Goal: Transaction & Acquisition: Purchase product/service

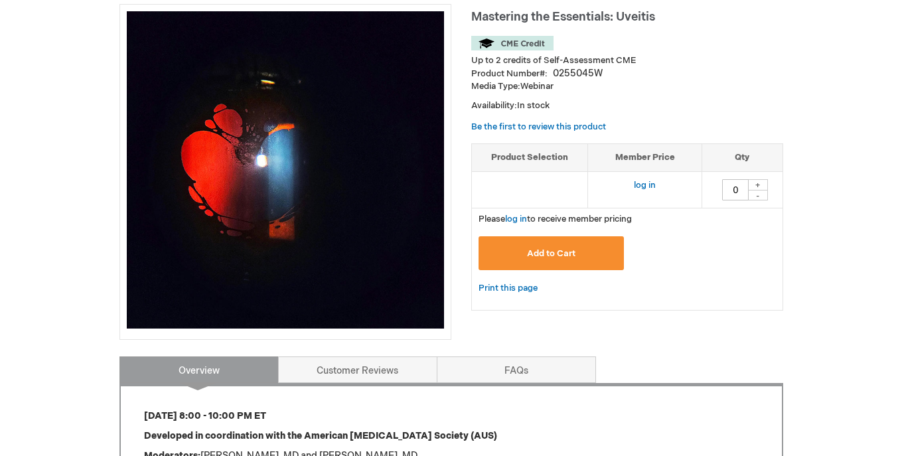
scroll to position [196, 0]
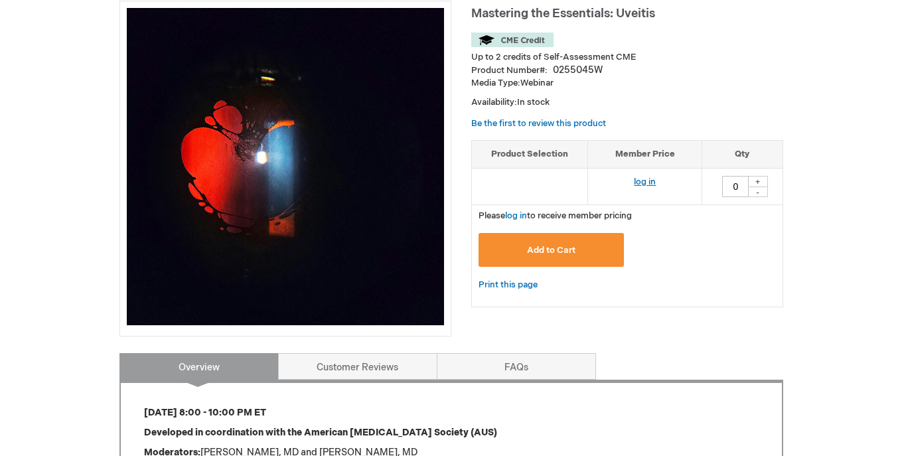
click at [641, 181] on link "log in" at bounding box center [645, 181] width 22 height 11
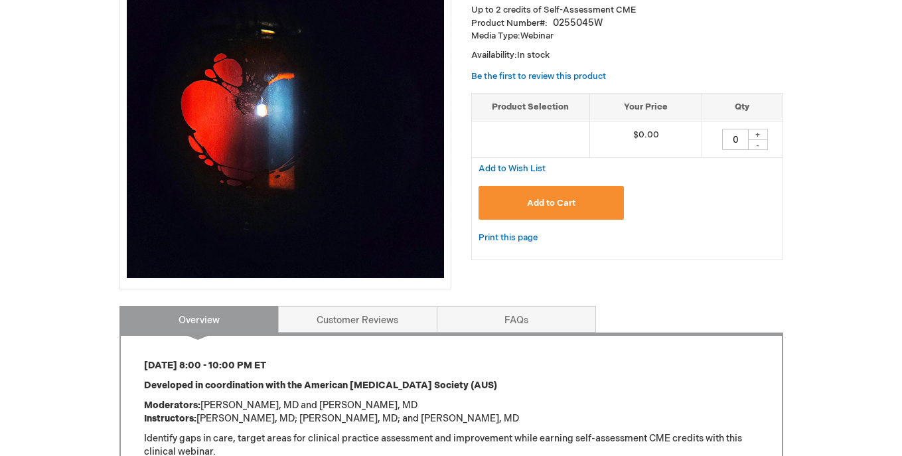
scroll to position [230, 0]
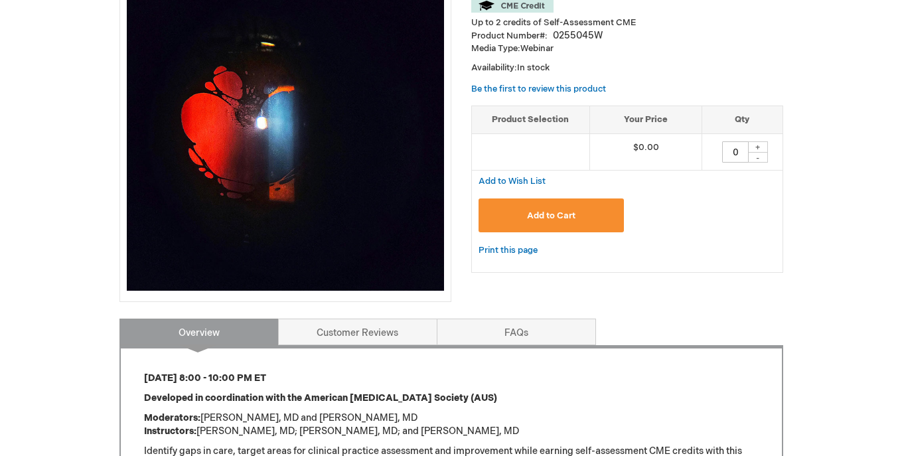
click at [590, 215] on button "Add to Cart" at bounding box center [551, 215] width 146 height 34
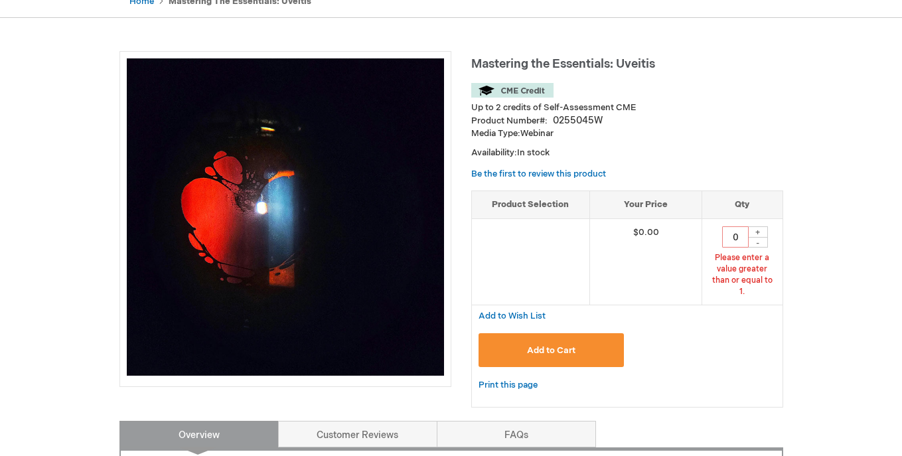
scroll to position [141, 0]
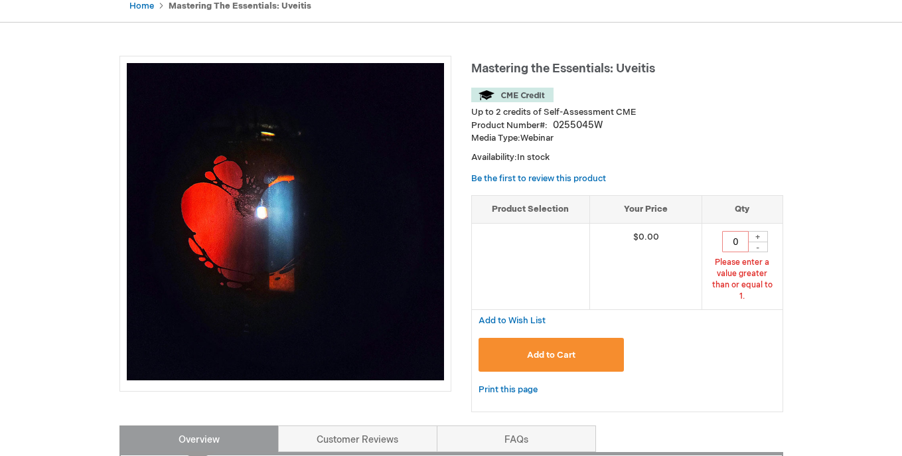
click at [759, 236] on div "+" at bounding box center [758, 236] width 20 height 11
type input "1"
click at [565, 338] on button "Add to Cart" at bounding box center [551, 355] width 146 height 34
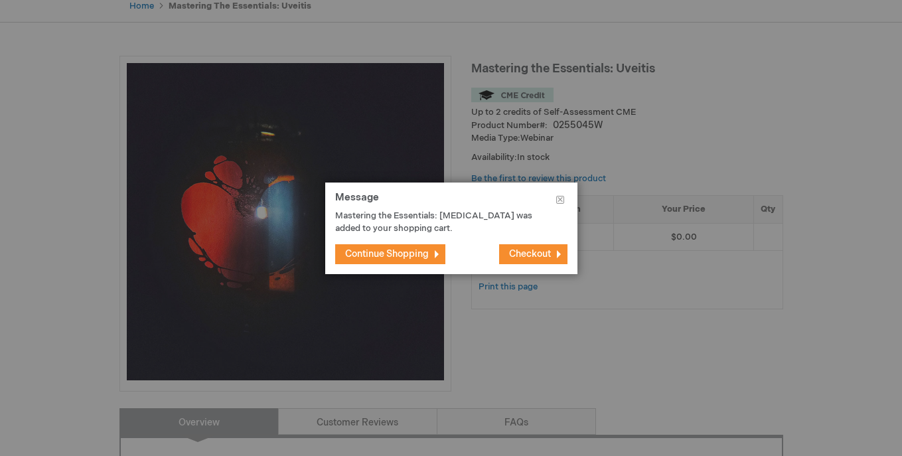
click at [536, 255] on span "Checkout" at bounding box center [530, 253] width 42 height 11
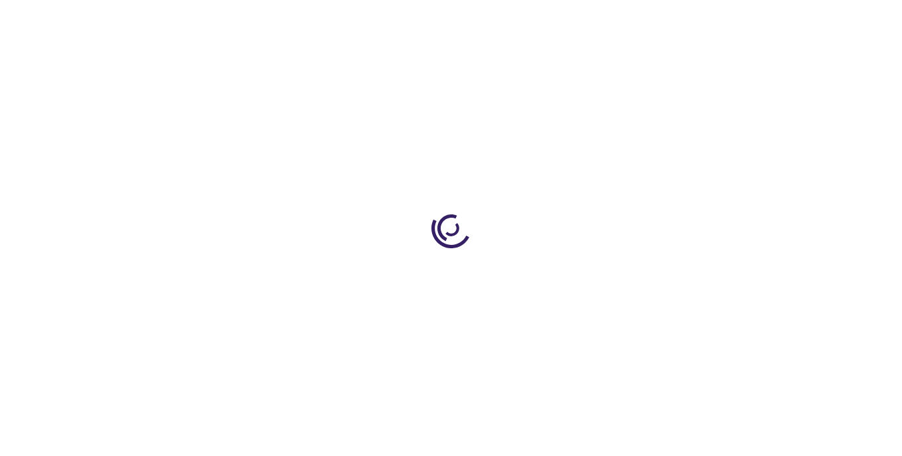
select select "US"
select select "56"
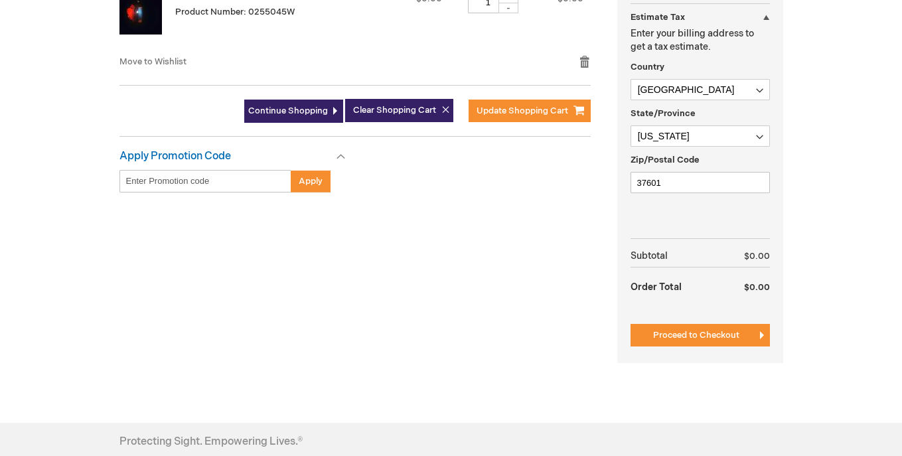
scroll to position [385, 0]
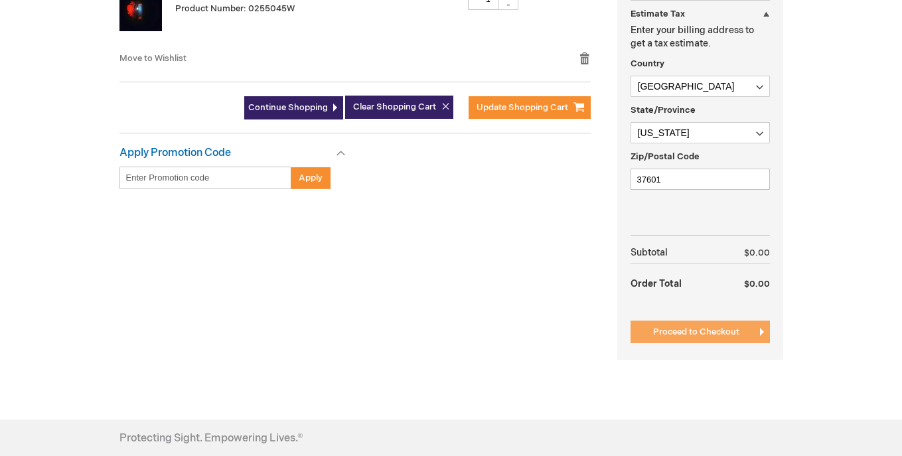
click at [686, 320] on button "Proceed to Checkout" at bounding box center [699, 331] width 139 height 23
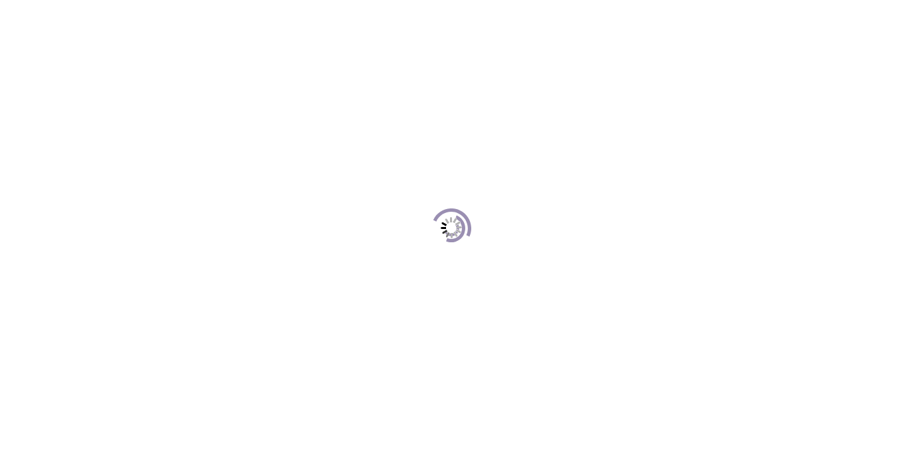
scroll to position [121, 0]
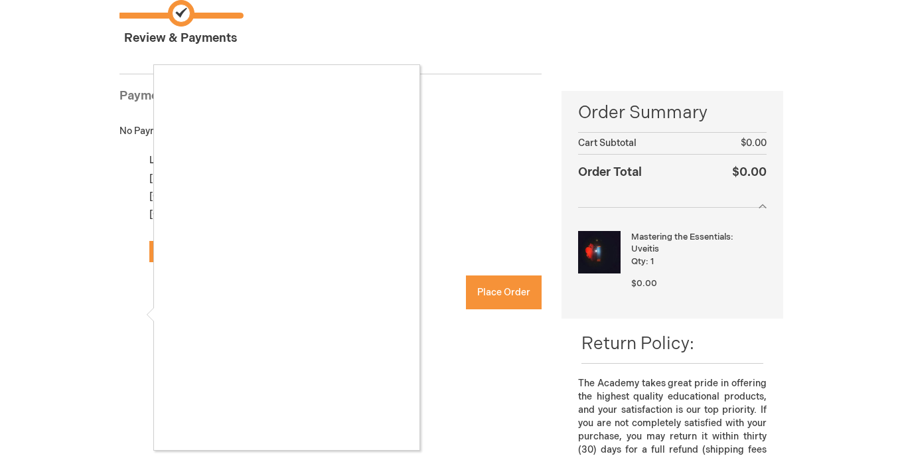
checkbox input "true"
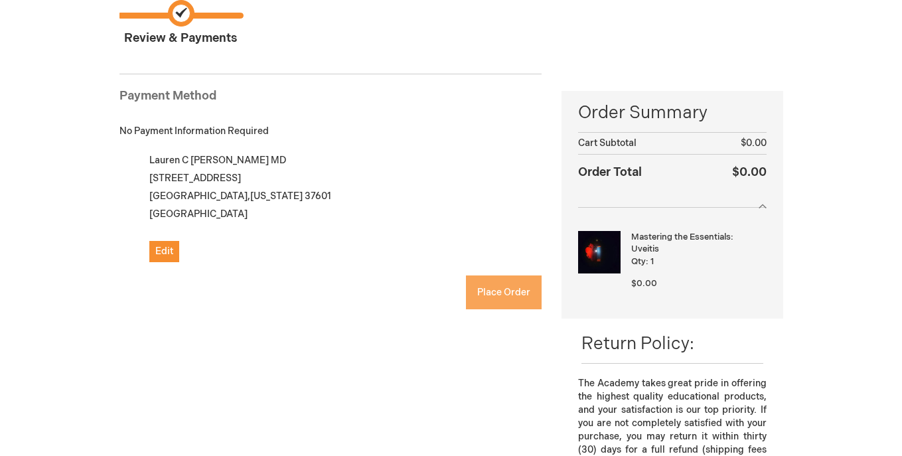
click at [507, 301] on button "Place Order" at bounding box center [504, 292] width 76 height 34
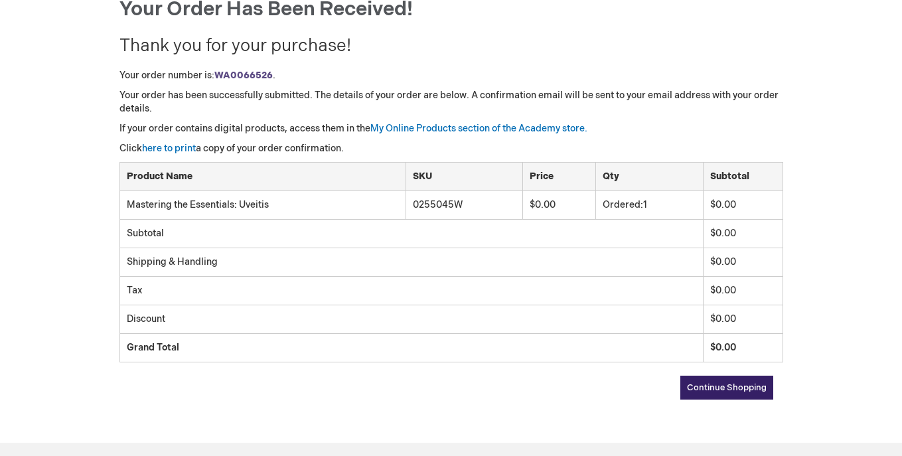
scroll to position [157, 0]
